Goal: Information Seeking & Learning: Learn about a topic

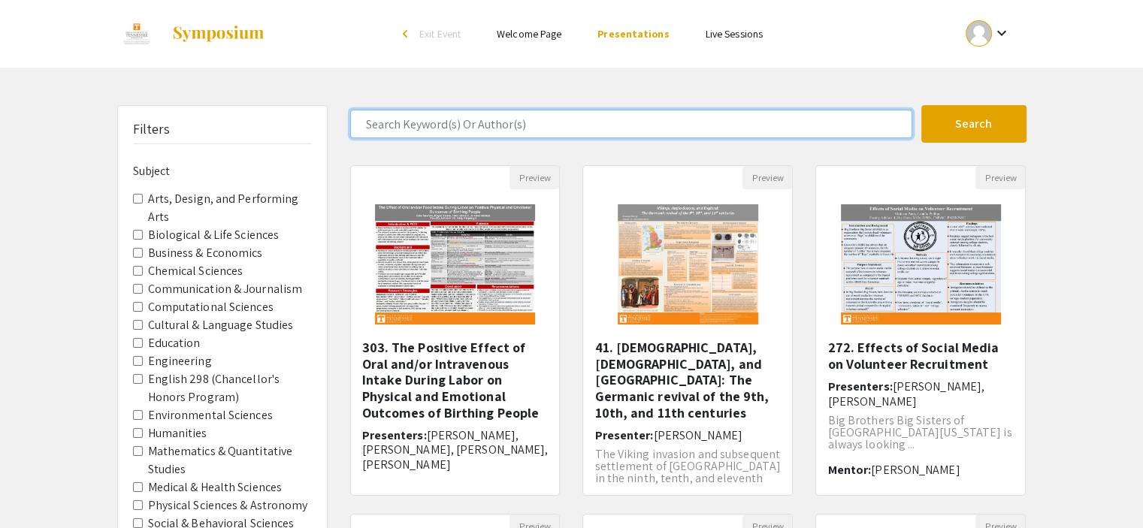
click at [555, 110] on input "Search Keyword(s) Or Author(s)" at bounding box center [631, 124] width 562 height 29
click at [555, 110] on input "mc" at bounding box center [631, 124] width 562 height 29
type input "[PERSON_NAME]"
click at [921, 105] on button "Search" at bounding box center [973, 124] width 105 height 38
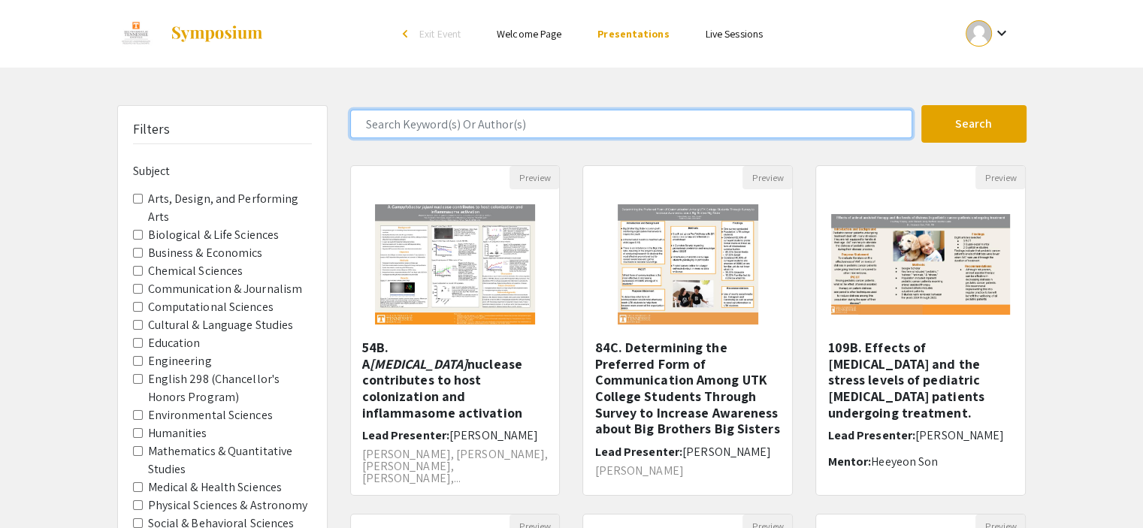
click at [594, 119] on input "Search Keyword(s) Or Author(s)" at bounding box center [631, 124] width 562 height 29
type input "[PERSON_NAME]"
click at [921, 105] on button "Search" at bounding box center [973, 124] width 105 height 38
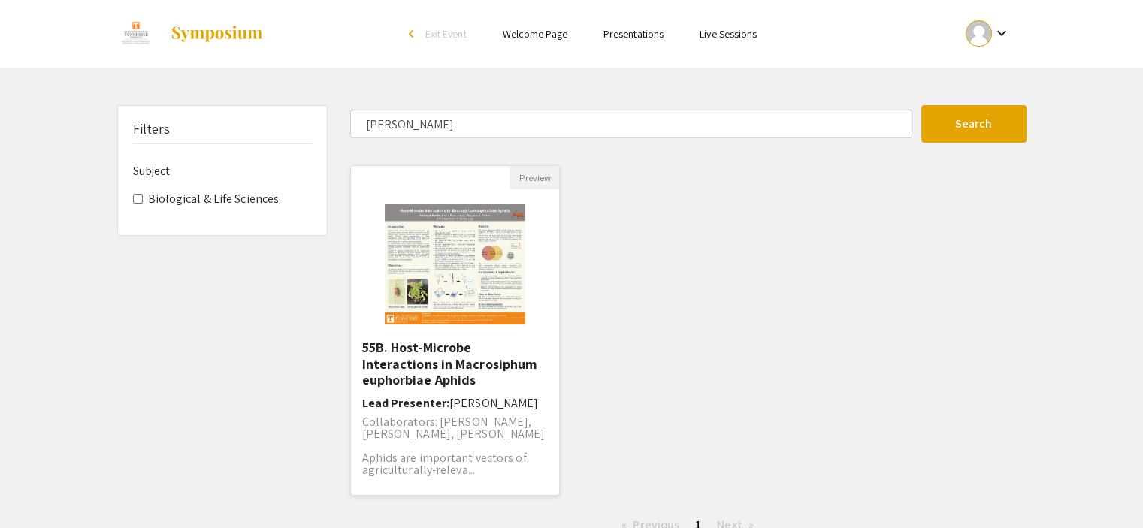
click at [455, 255] on img "Open Presentation <p>55B. Host-Microbe Interactions in Macrosiphum euphorbiae A…" at bounding box center [455, 264] width 171 height 150
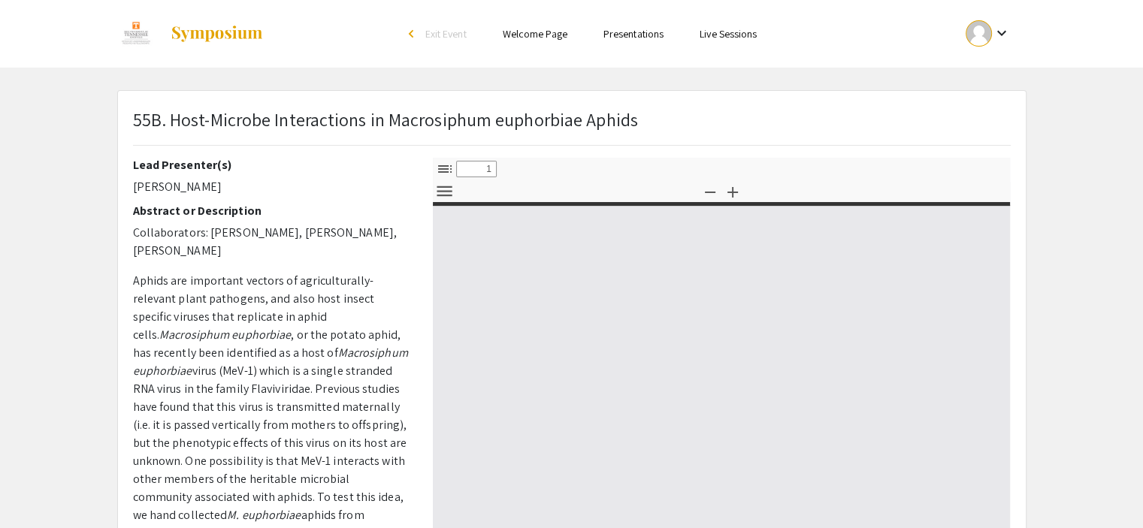
select select "custom"
type input "0"
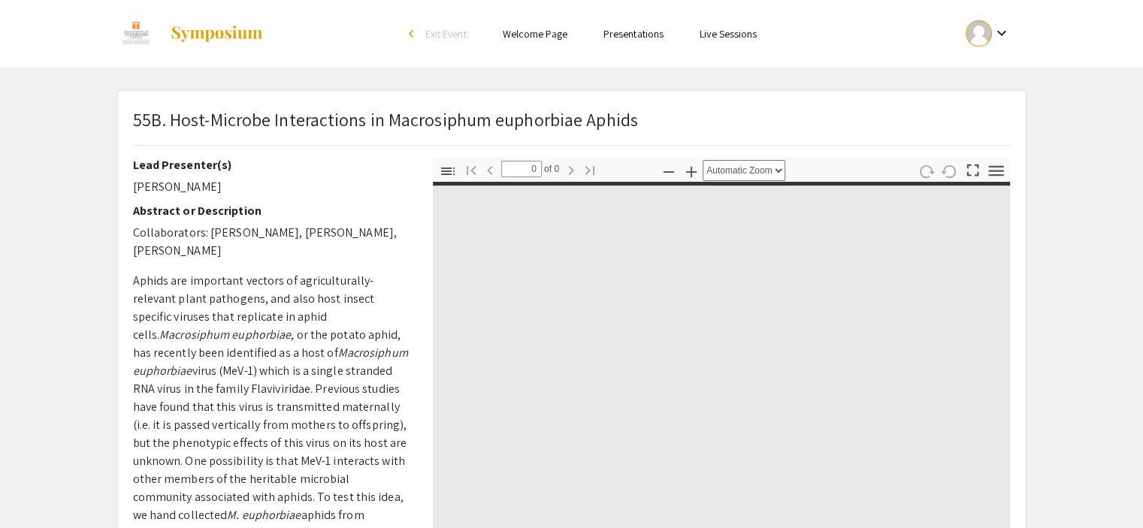
select select "custom"
type input "1"
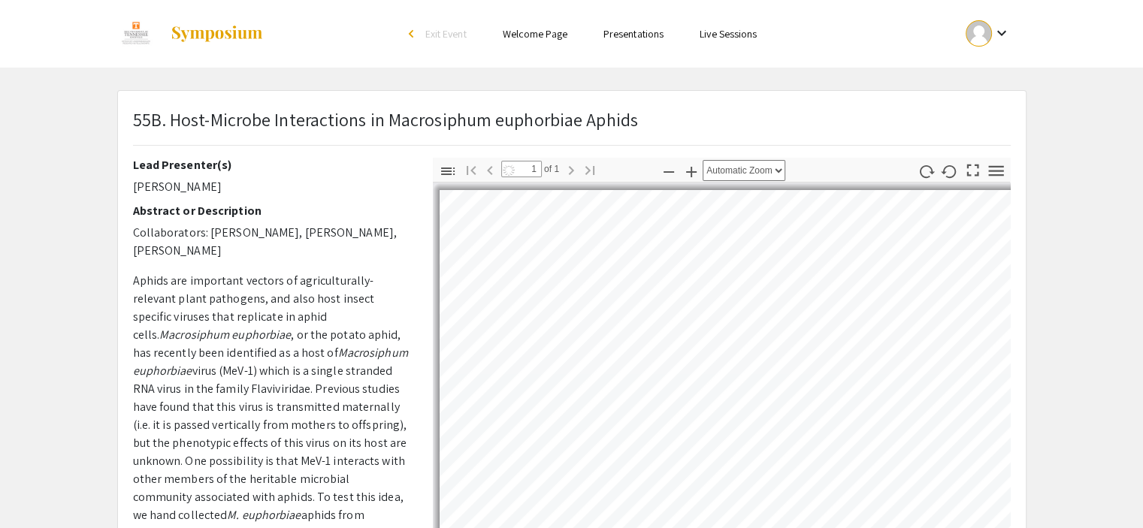
select select "auto"
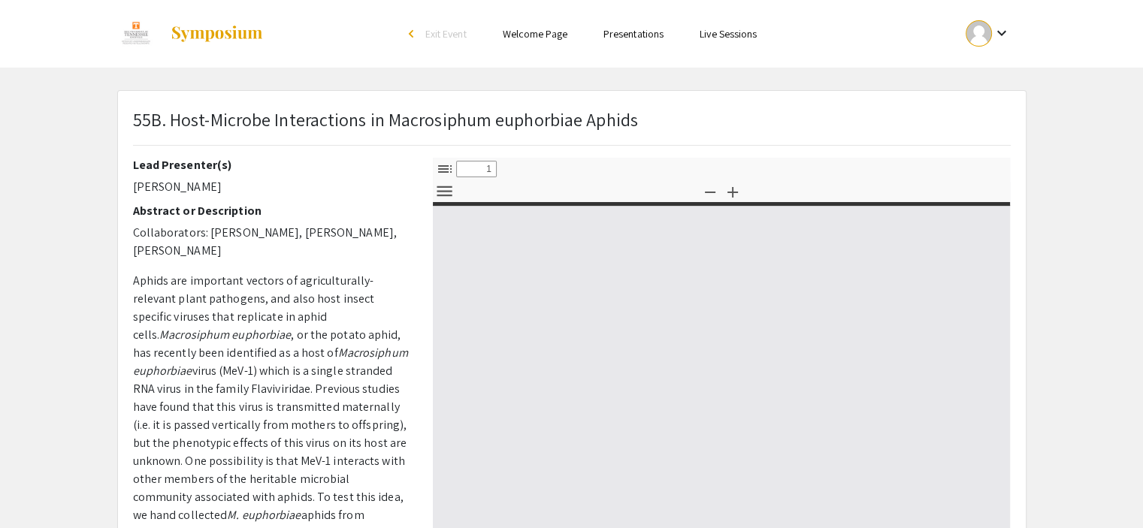
select select "custom"
type input "0"
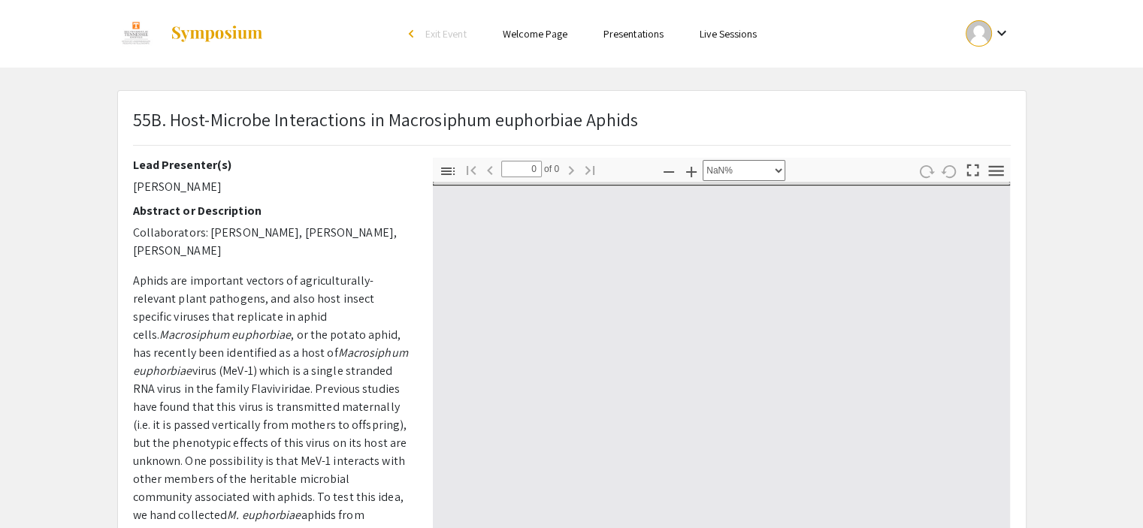
select select "auto"
type input "1"
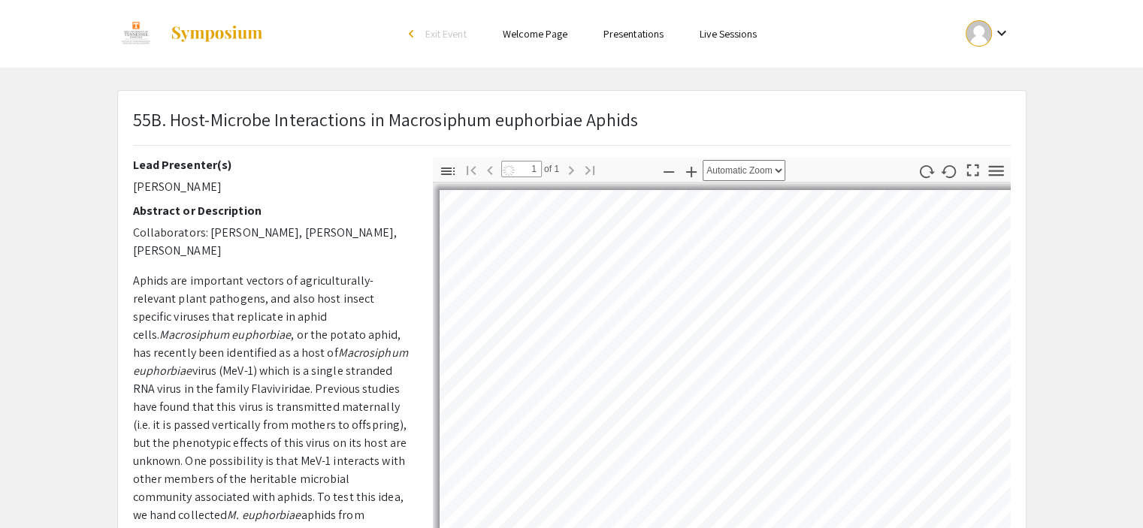
select select "auto"
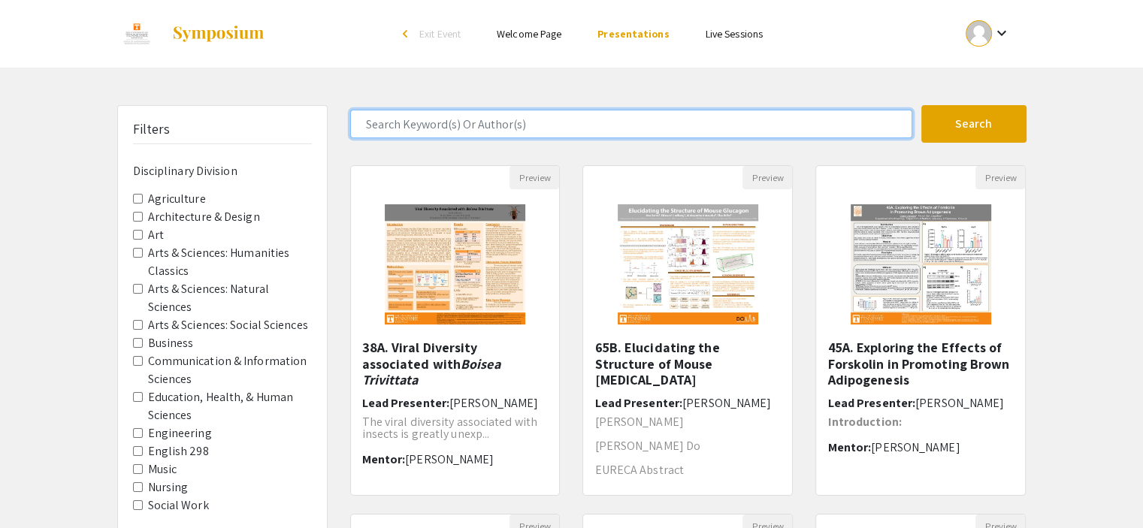
click at [532, 125] on input "Search Keyword(s) Or Author(s)" at bounding box center [631, 124] width 562 height 29
type input "[PERSON_NAME]"
click at [921, 105] on button "Search" at bounding box center [973, 124] width 105 height 38
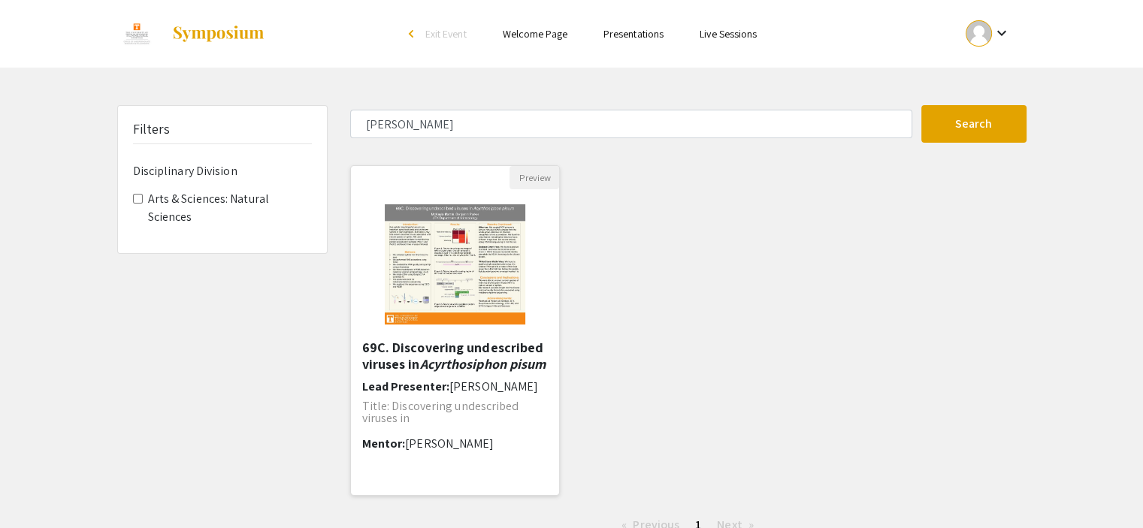
click at [490, 231] on img "Open Presentation <p>69C. Discovering undescribed viruses in <em>Acyrthosiphon …" at bounding box center [455, 264] width 171 height 150
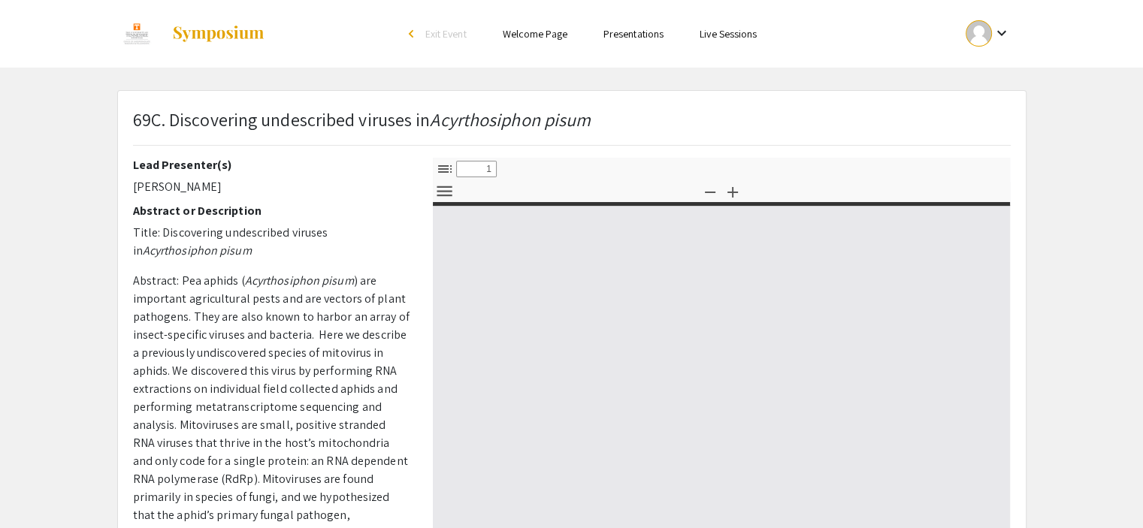
select select "custom"
type input "0"
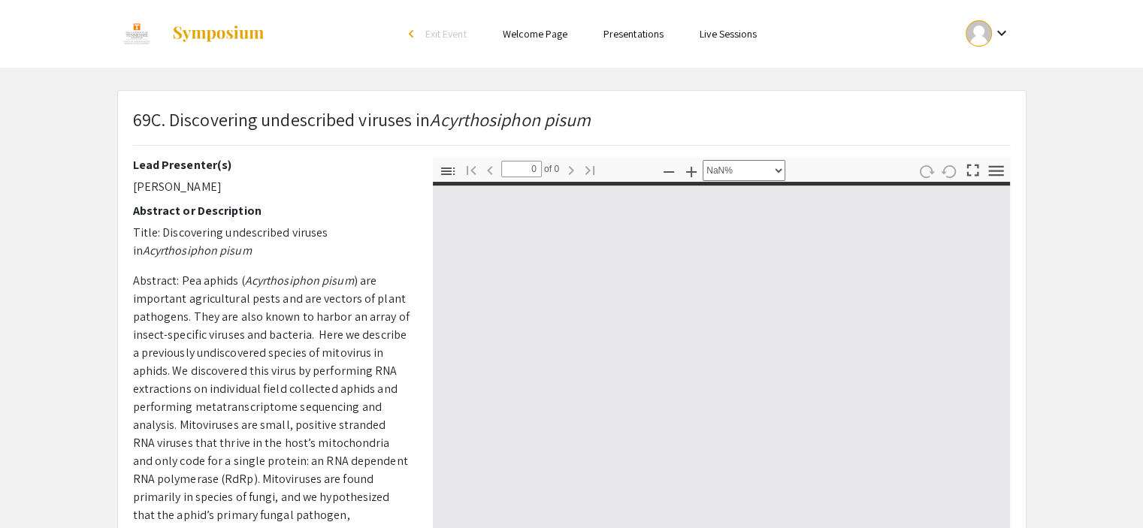
select select "auto"
type input "1"
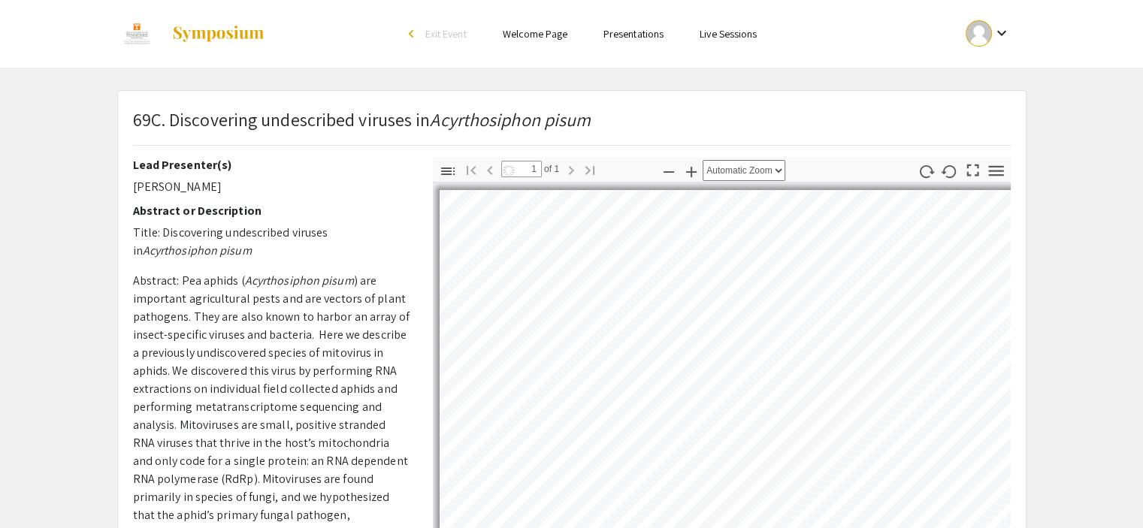
select select "auto"
